Goal: Task Accomplishment & Management: Manage account settings

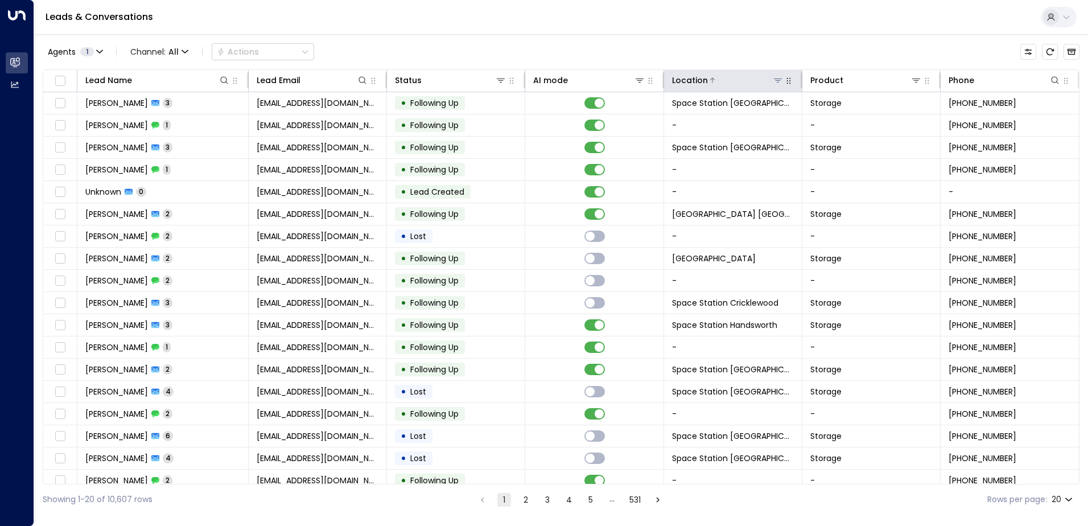
click at [505, 80] on icon at bounding box center [777, 80] width 9 height 9
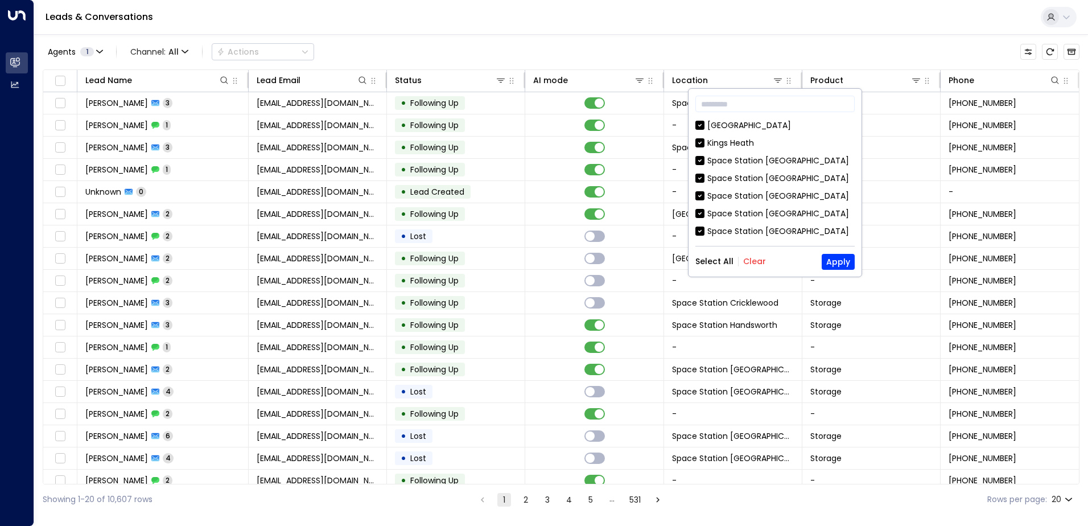
click at [505, 265] on button "Clear" at bounding box center [754, 261] width 23 height 9
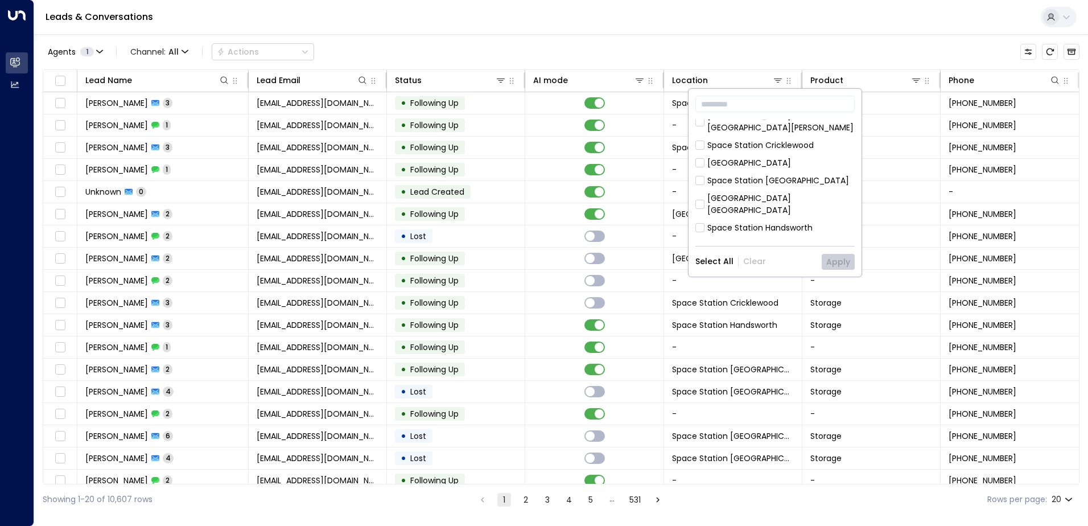
scroll to position [284, 0]
click at [505, 147] on div "Space Station [GEOGRAPHIC_DATA]" at bounding box center [778, 153] width 142 height 12
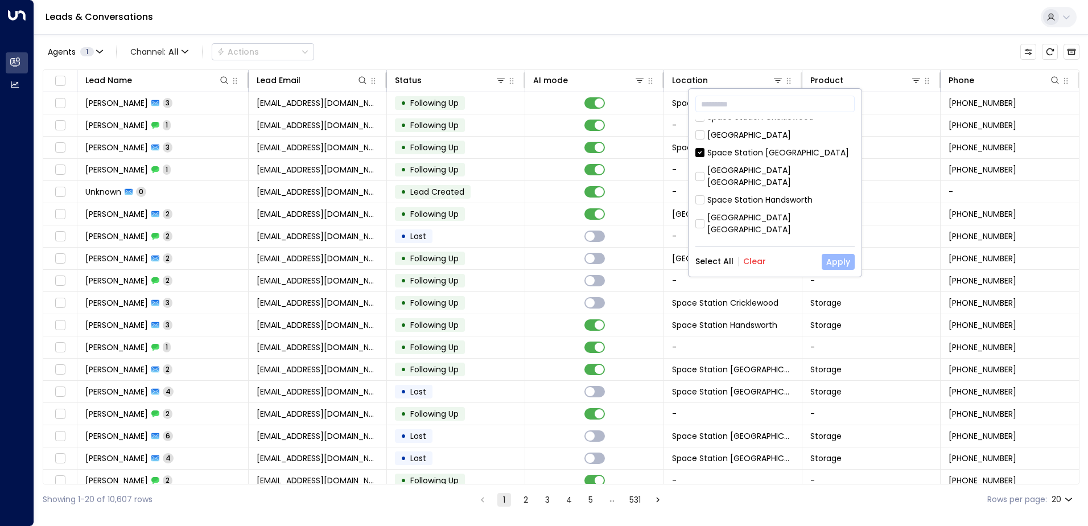
click at [505, 259] on button "Apply" at bounding box center [837, 262] width 33 height 16
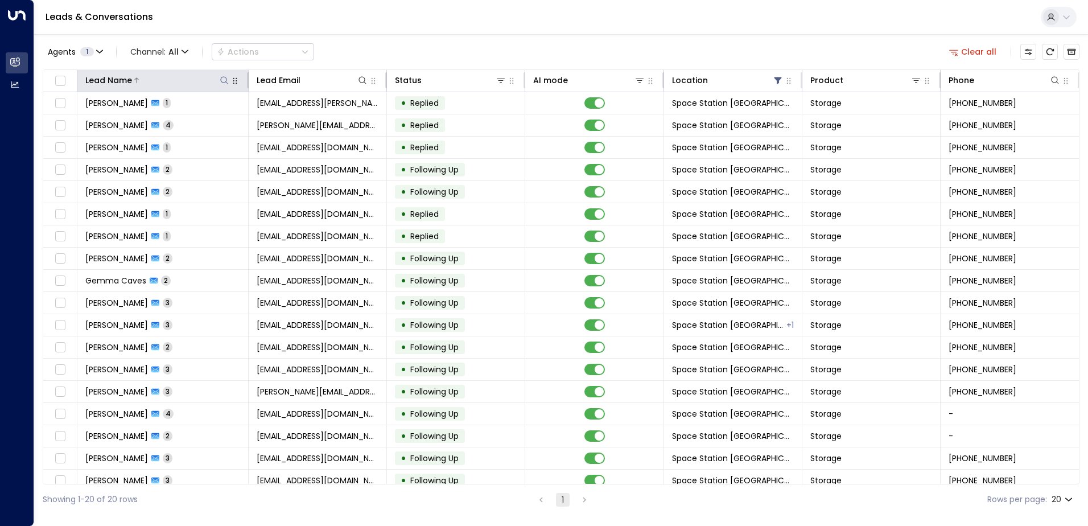
click at [223, 78] on icon at bounding box center [224, 80] width 9 height 9
type input "****"
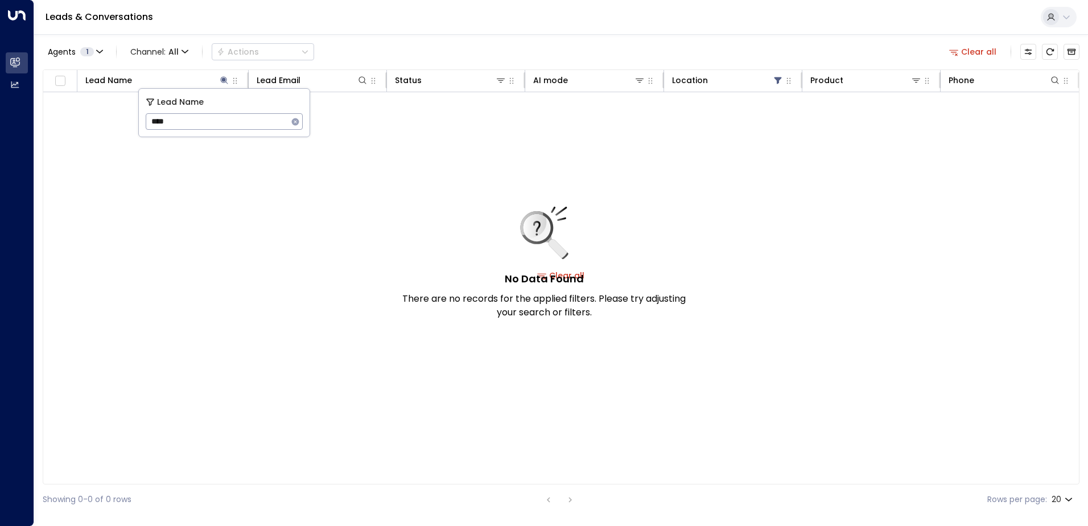
click at [453, 12] on div "Leads & Conversations" at bounding box center [560, 17] width 1053 height 35
click at [505, 50] on icon "Archived Leads" at bounding box center [1071, 52] width 9 height 6
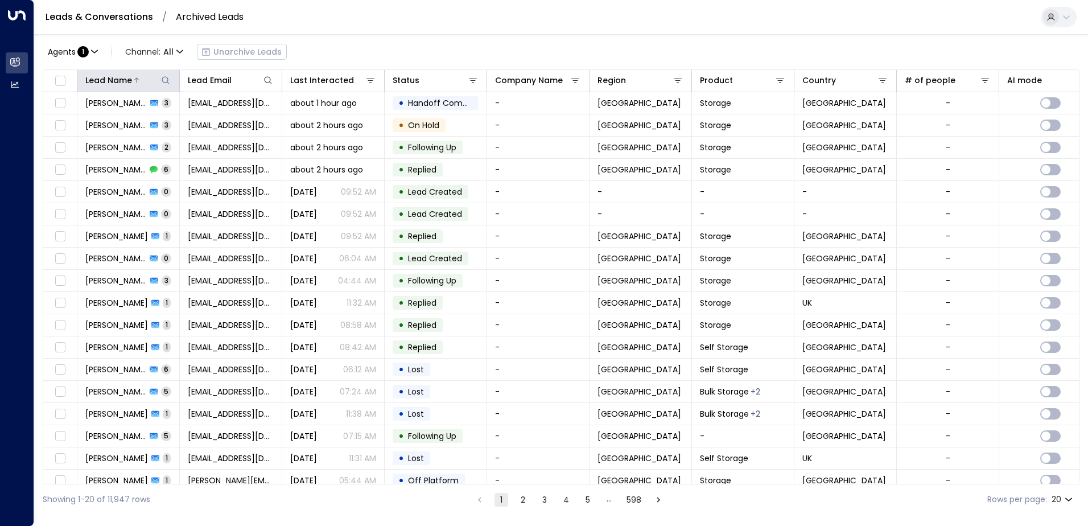
click at [167, 81] on icon at bounding box center [165, 79] width 7 height 7
type input "******"
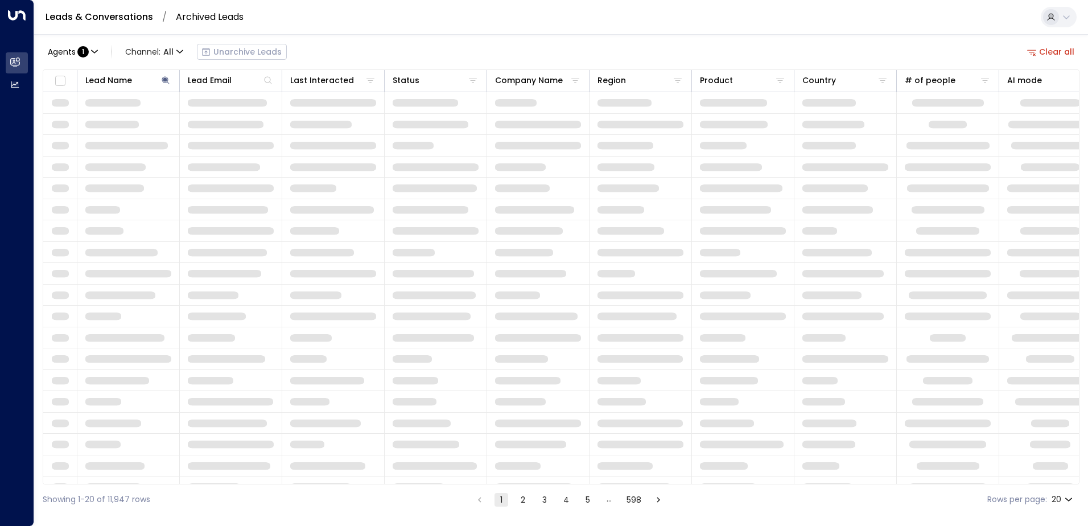
click at [453, 56] on div "Agents : 1 Channel: All Unarchive Leads Clear all" at bounding box center [561, 52] width 1036 height 24
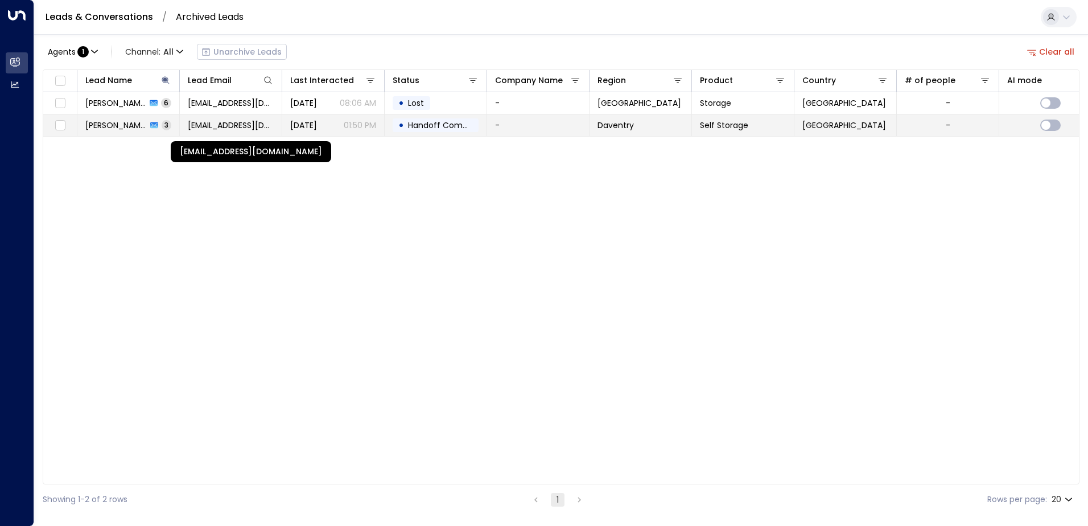
click at [244, 126] on span "[EMAIL_ADDRESS][DOMAIN_NAME]" at bounding box center [231, 124] width 86 height 11
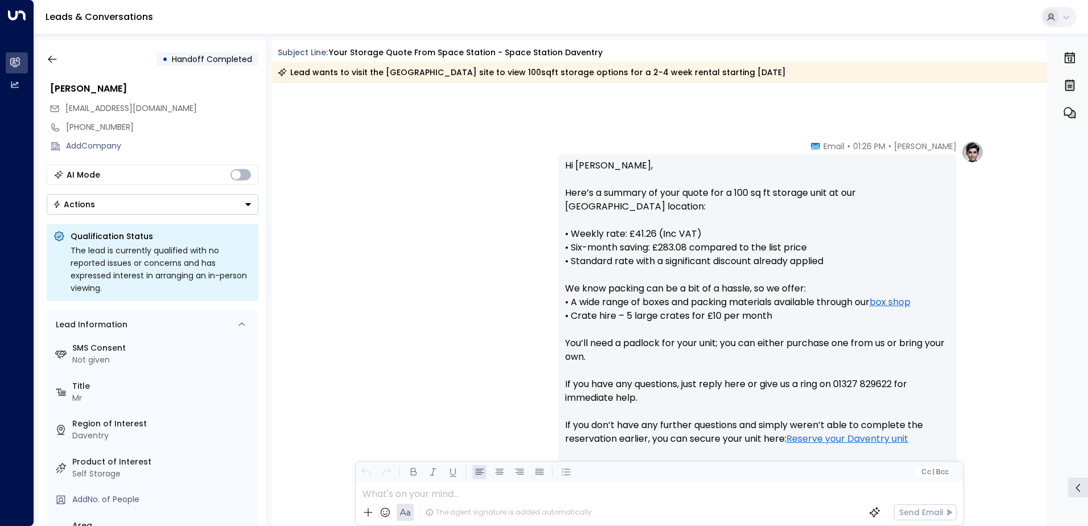
scroll to position [305, 0]
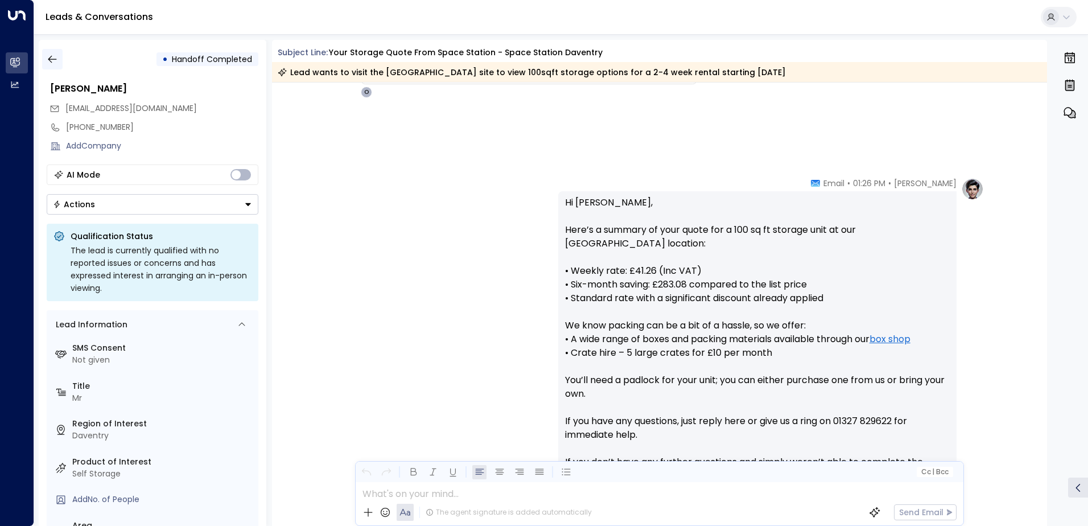
click at [45, 63] on button "button" at bounding box center [52, 59] width 20 height 20
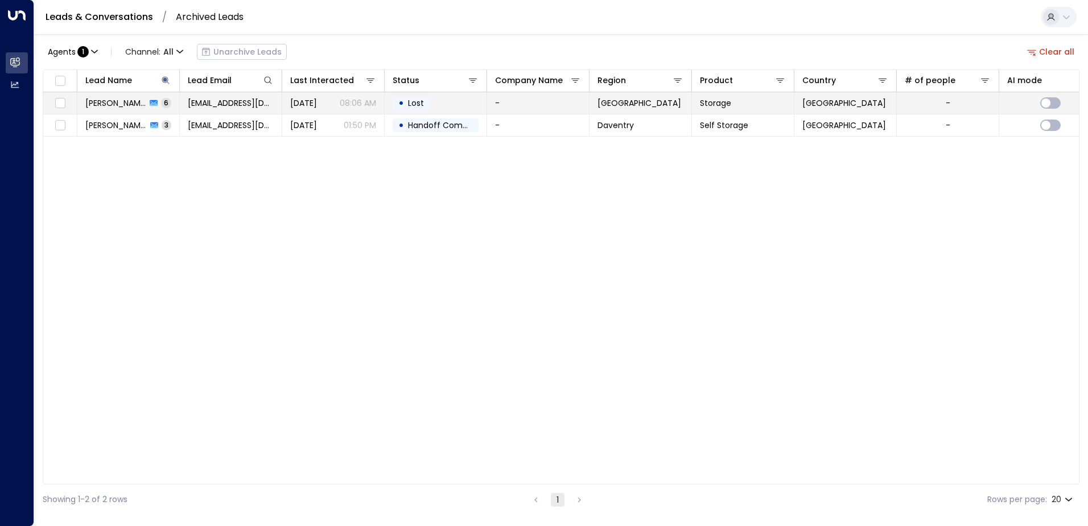
click at [394, 103] on div "• Lost" at bounding box center [411, 103] width 38 height 14
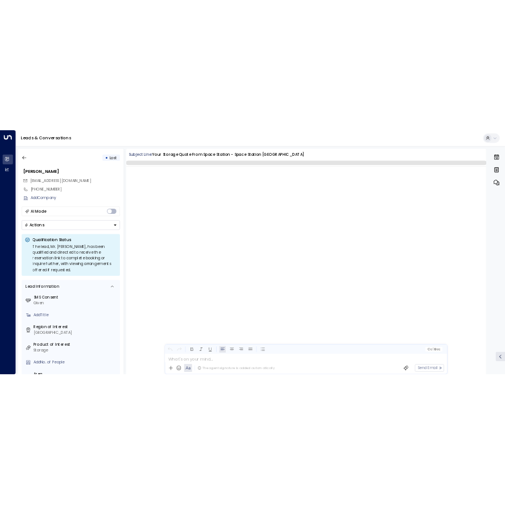
scroll to position [2403, 0]
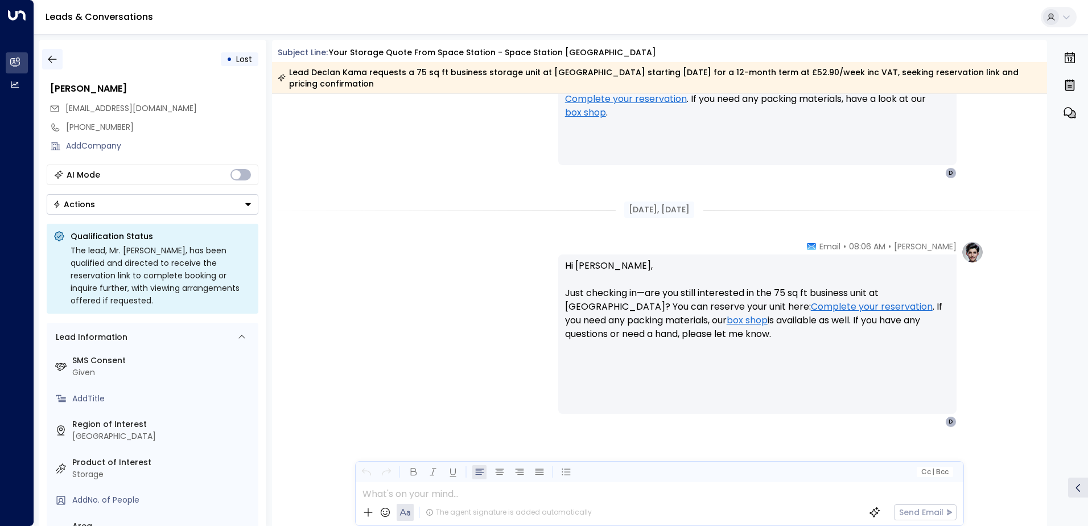
click at [59, 55] on button "button" at bounding box center [52, 59] width 20 height 20
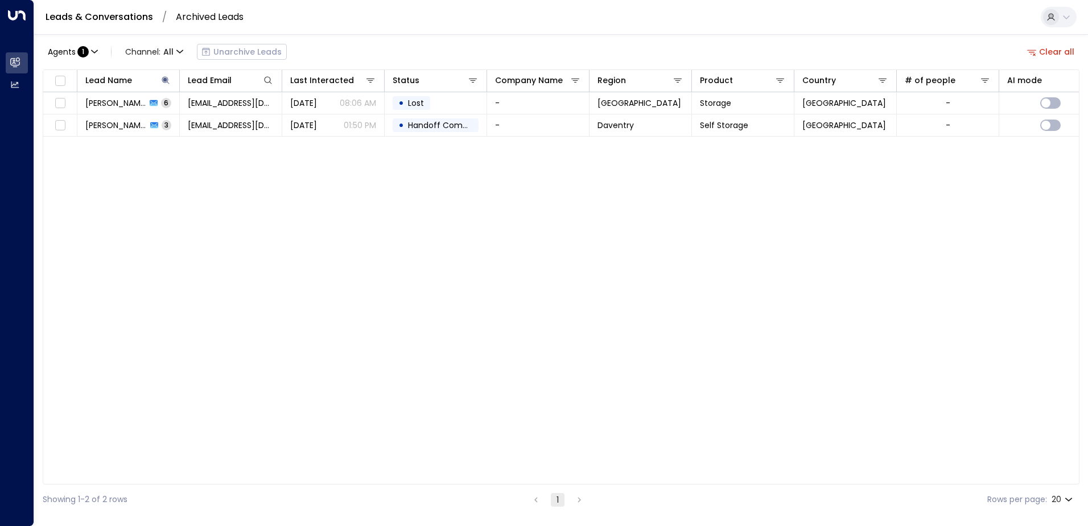
click at [53, 55] on span "Agents" at bounding box center [62, 52] width 28 height 8
click at [436, 60] on div at bounding box center [544, 263] width 1088 height 526
click at [222, 53] on div "Agents : 1 Channel: All Unarchive Leads" at bounding box center [165, 51] width 244 height 23
click at [118, 23] on link "Leads & Conversations" at bounding box center [100, 16] width 108 height 13
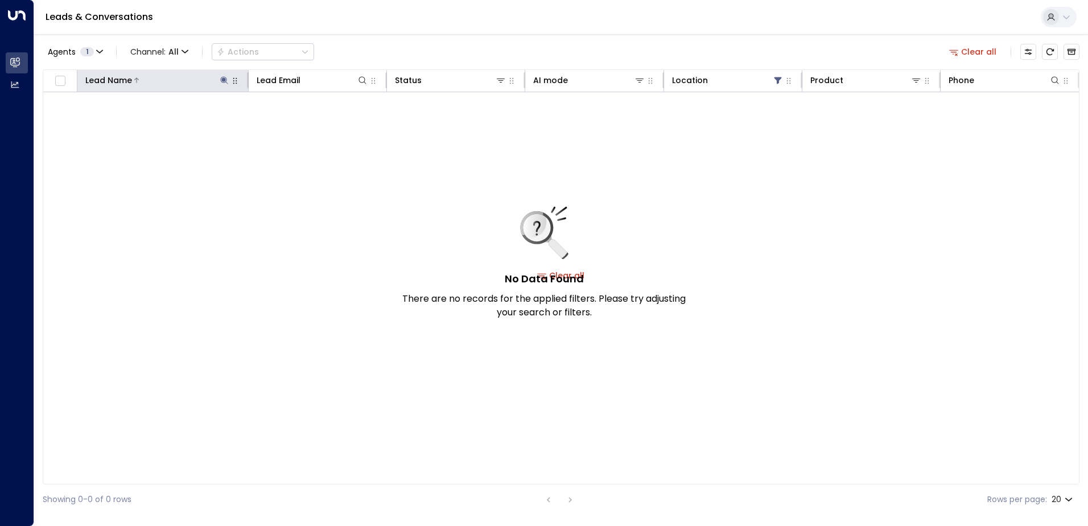
click at [226, 84] on icon at bounding box center [224, 80] width 9 height 9
drag, startPoint x: 166, startPoint y: 131, endPoint x: 148, endPoint y: 130, distance: 17.1
click at [148, 130] on input "****" at bounding box center [217, 121] width 142 height 21
type input "******"
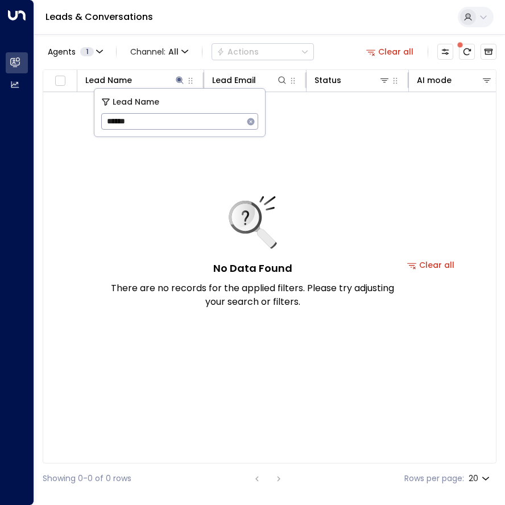
click at [252, 122] on icon "button" at bounding box center [250, 121] width 7 height 7
click at [324, 54] on div "Agents 1 Channel: All Actions Clear all" at bounding box center [270, 52] width 454 height 24
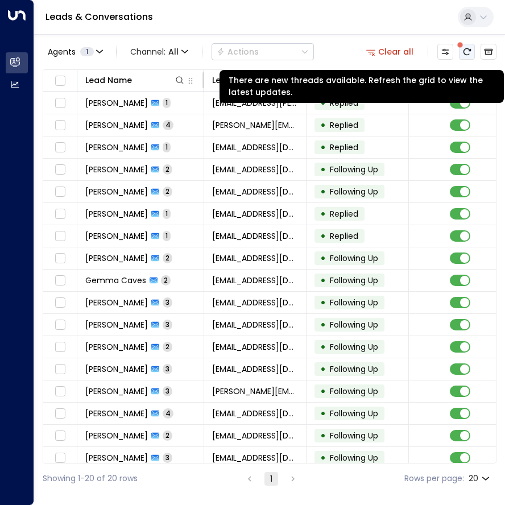
click at [467, 57] on button "There are new threads available. Refresh the grid to view the latest updates." at bounding box center [467, 52] width 16 height 16
